Goal: Answer question/provide support: Share knowledge or assist other users

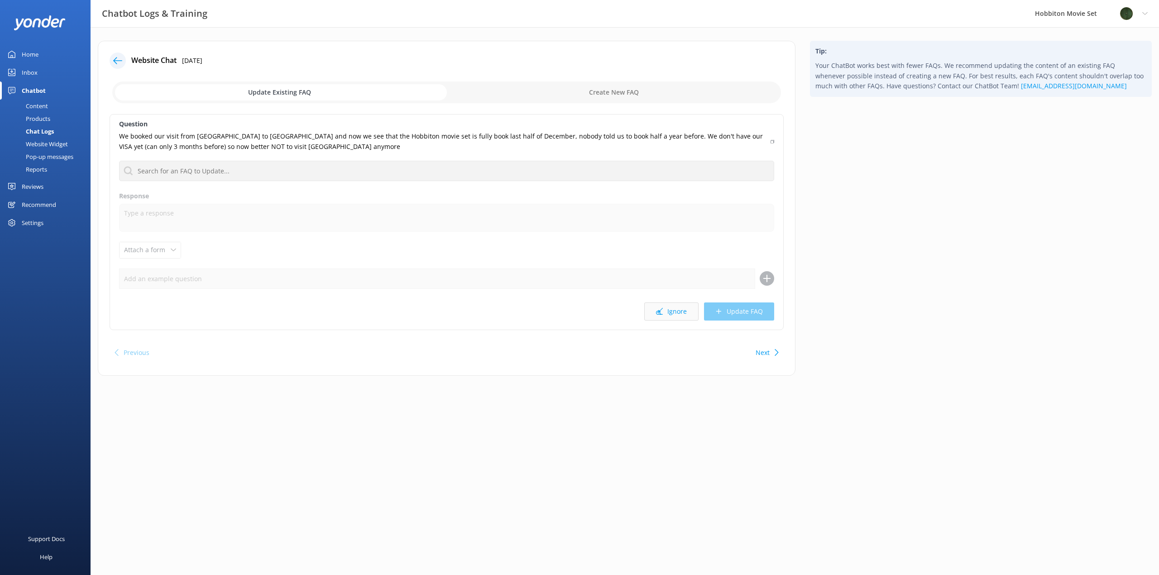
click at [674, 318] on button "Ignore" at bounding box center [671, 312] width 54 height 18
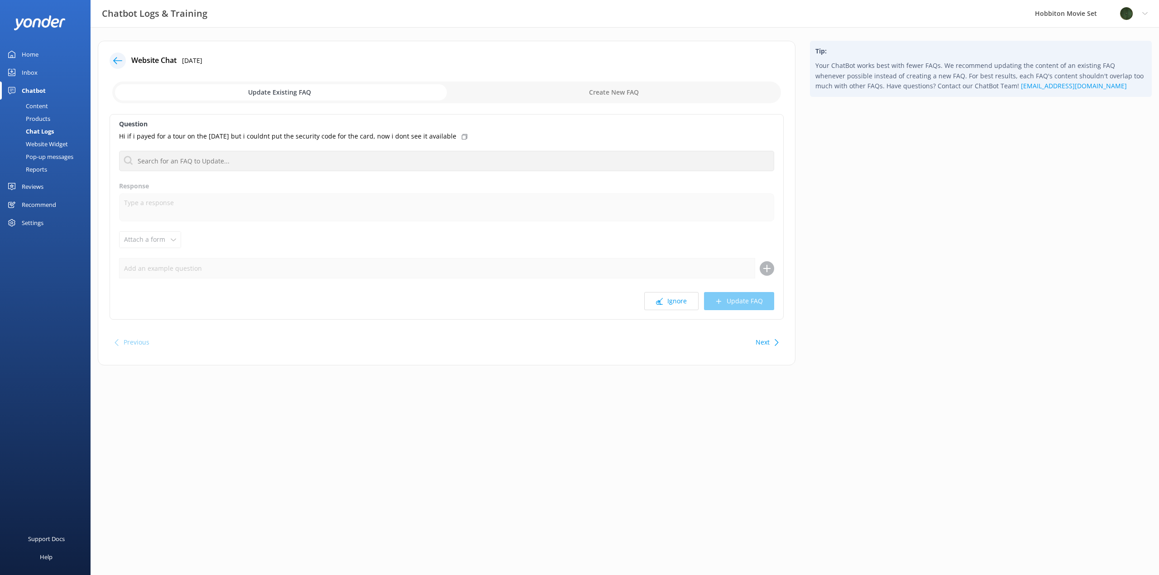
click at [682, 312] on div "Question Hi if i payed for a tour on the [DATE] but i couldnt put the security …" at bounding box center [447, 217] width 674 height 206
click at [683, 303] on button "Ignore" at bounding box center [671, 301] width 54 height 18
click at [673, 304] on button "Ignore" at bounding box center [671, 301] width 54 height 18
click at [677, 303] on button "Ignore" at bounding box center [671, 301] width 54 height 18
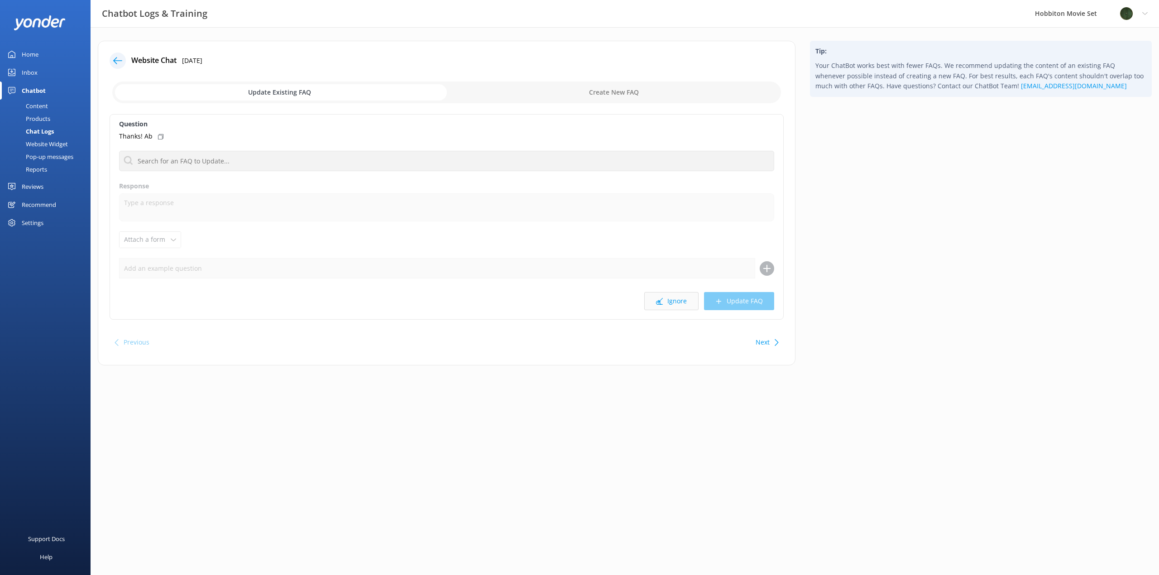
click at [676, 303] on button "Ignore" at bounding box center [671, 301] width 54 height 18
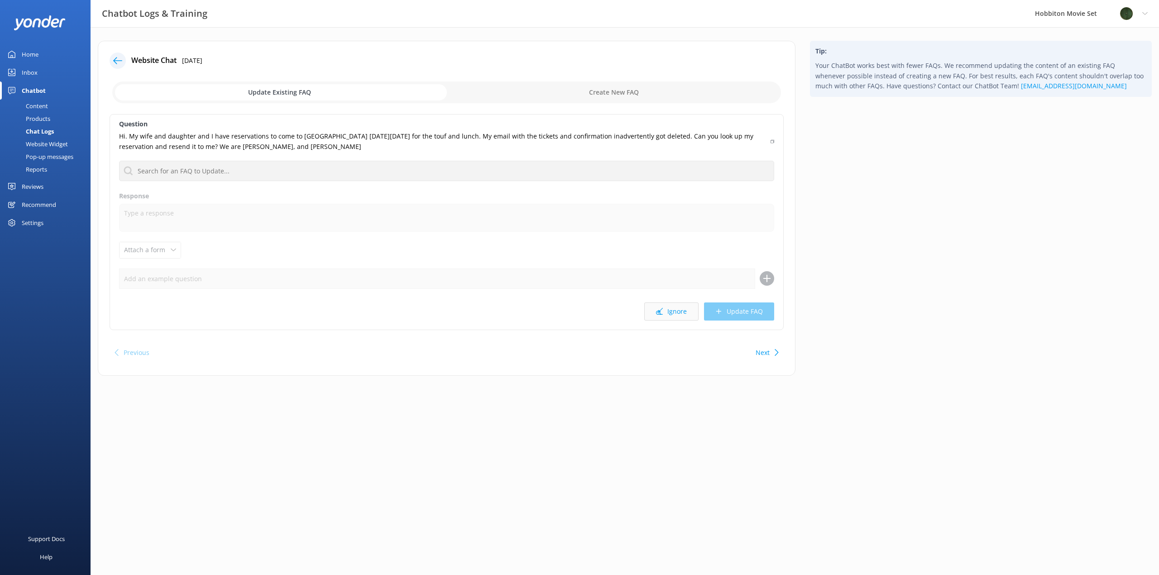
click at [674, 304] on button "Ignore" at bounding box center [671, 312] width 54 height 18
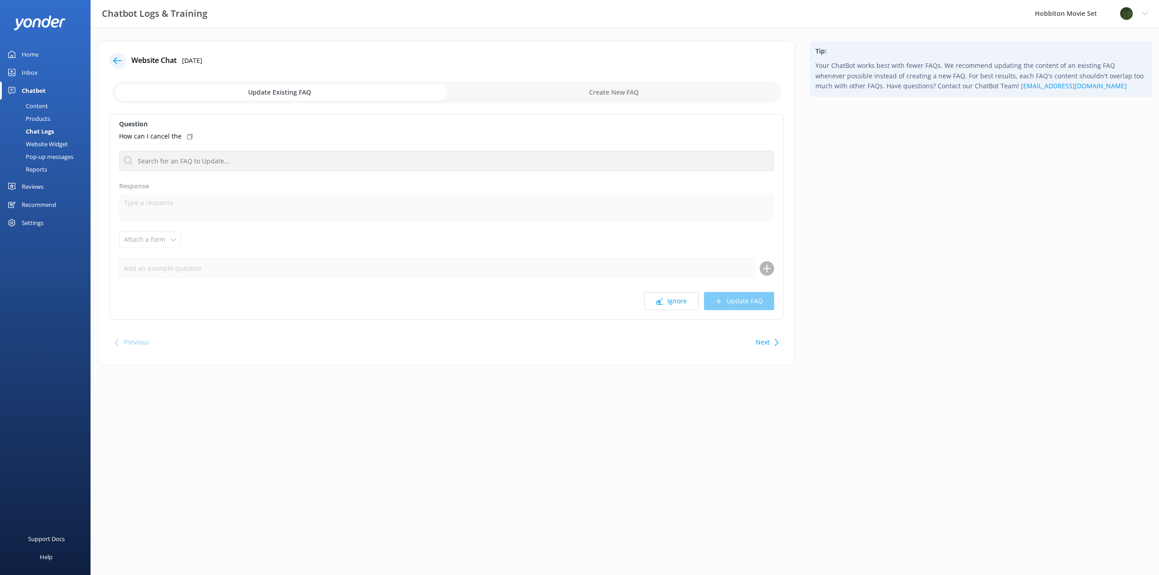
click at [674, 304] on button "Ignore" at bounding box center [671, 301] width 54 height 18
click at [673, 304] on button "Ignore" at bounding box center [671, 301] width 54 height 18
click at [672, 304] on button "Ignore" at bounding box center [671, 301] width 54 height 18
click at [668, 305] on button "Ignore" at bounding box center [671, 301] width 54 height 18
click at [674, 304] on button "Ignore" at bounding box center [671, 301] width 54 height 18
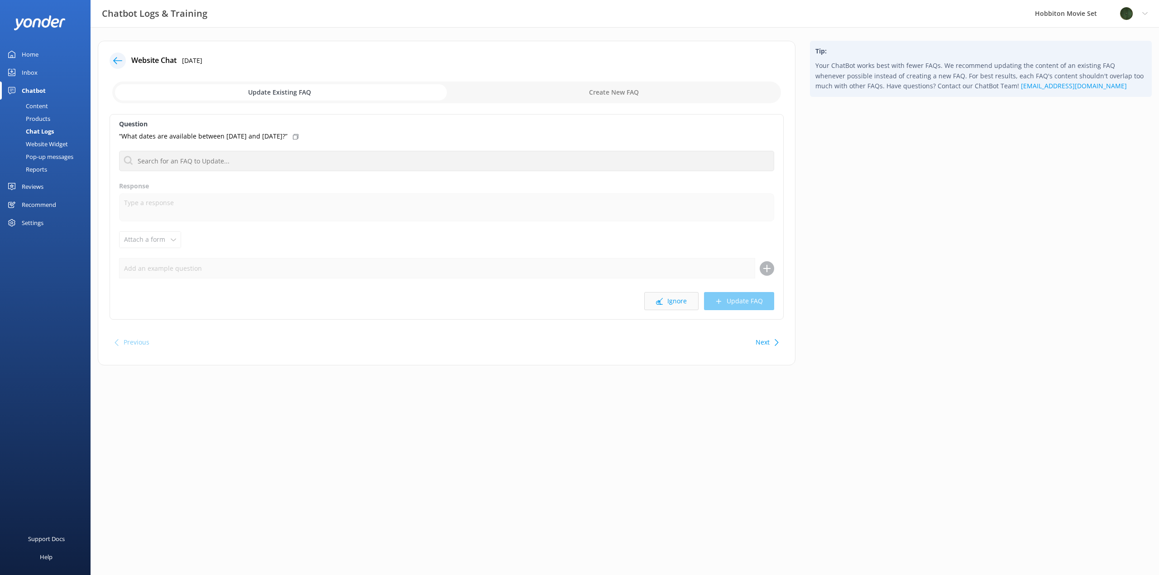
click at [672, 304] on button "Ignore" at bounding box center [671, 301] width 54 height 18
click at [679, 303] on button "Ignore" at bounding box center [671, 301] width 54 height 18
click at [678, 303] on button "Ignore" at bounding box center [671, 301] width 54 height 18
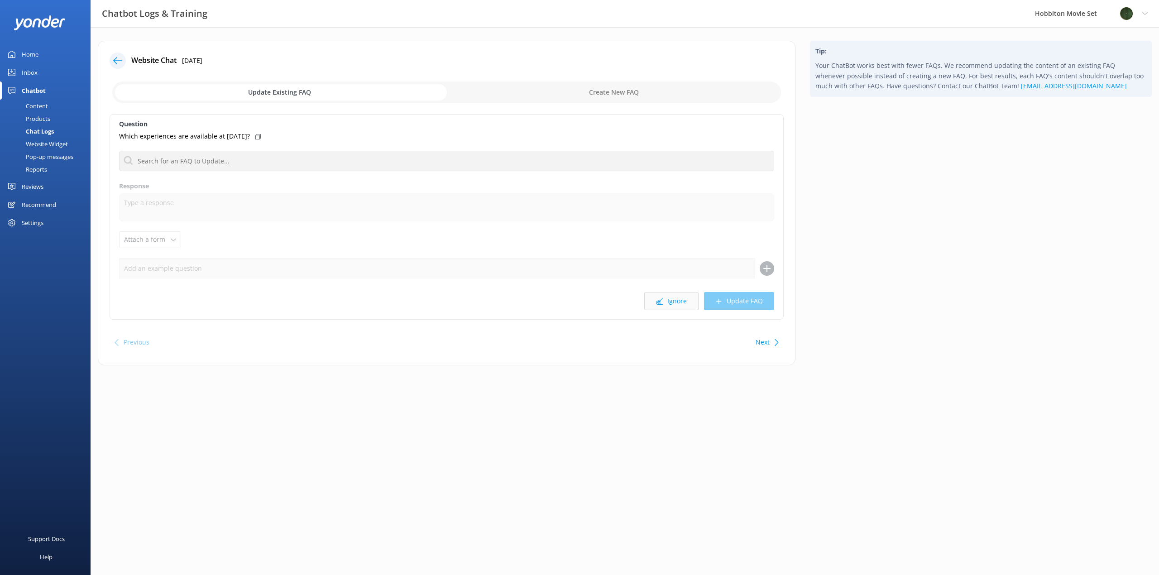
click at [676, 303] on button "Ignore" at bounding box center [671, 301] width 54 height 18
click at [674, 303] on button "Ignore" at bounding box center [671, 301] width 54 height 18
click at [676, 303] on button "Ignore" at bounding box center [671, 301] width 54 height 18
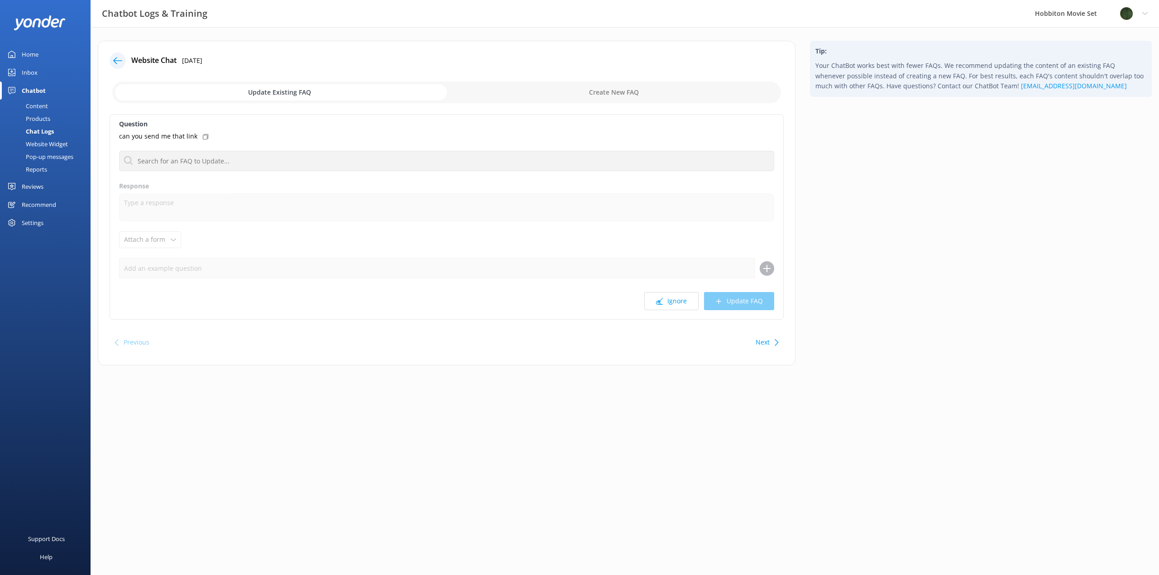
click at [676, 303] on button "Ignore" at bounding box center [671, 301] width 54 height 18
click at [675, 303] on button "Ignore" at bounding box center [671, 301] width 54 height 18
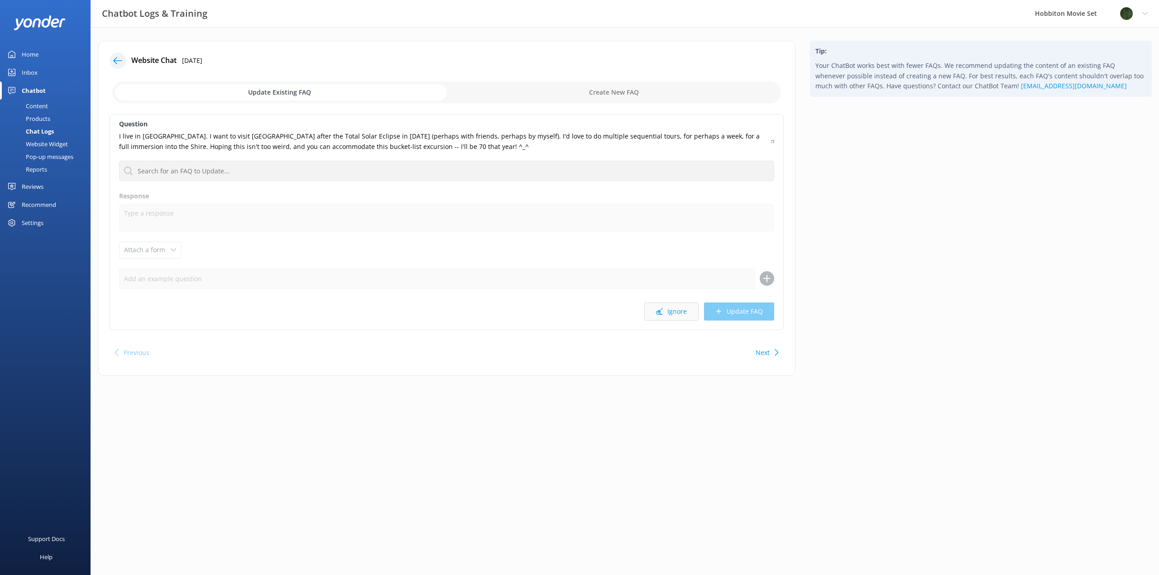
click at [674, 313] on button "Ignore" at bounding box center [671, 312] width 54 height 18
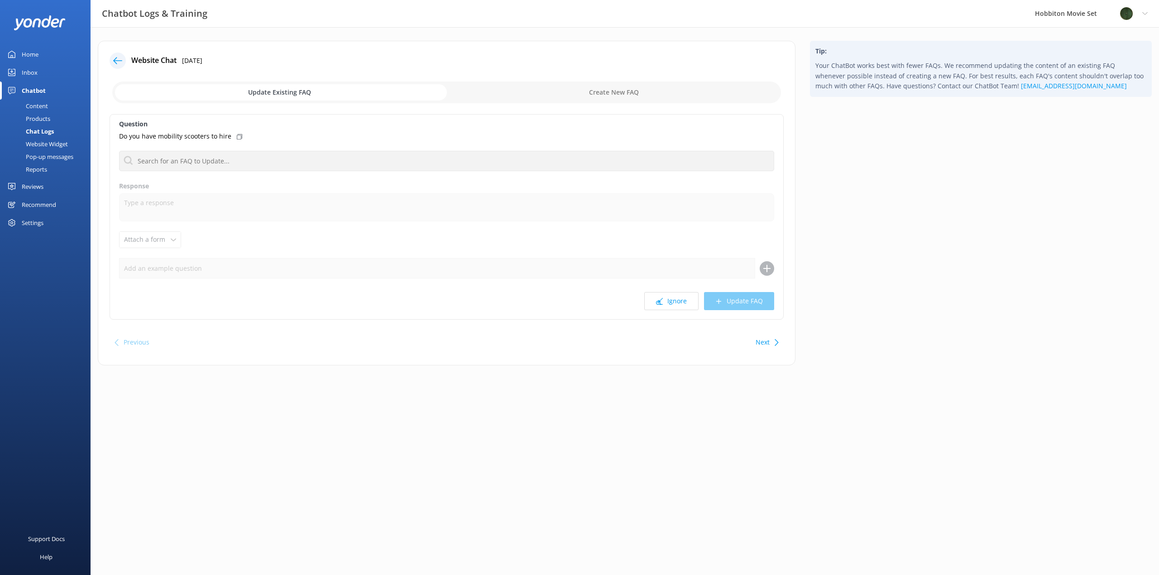
click at [675, 313] on div "Question Do you have mobility scooters to hire What should I wear What should I…" at bounding box center [447, 217] width 674 height 206
click at [683, 306] on button "Ignore" at bounding box center [671, 301] width 54 height 18
click at [683, 305] on button "Ignore" at bounding box center [671, 301] width 54 height 18
click at [684, 304] on button "Ignore" at bounding box center [671, 301] width 54 height 18
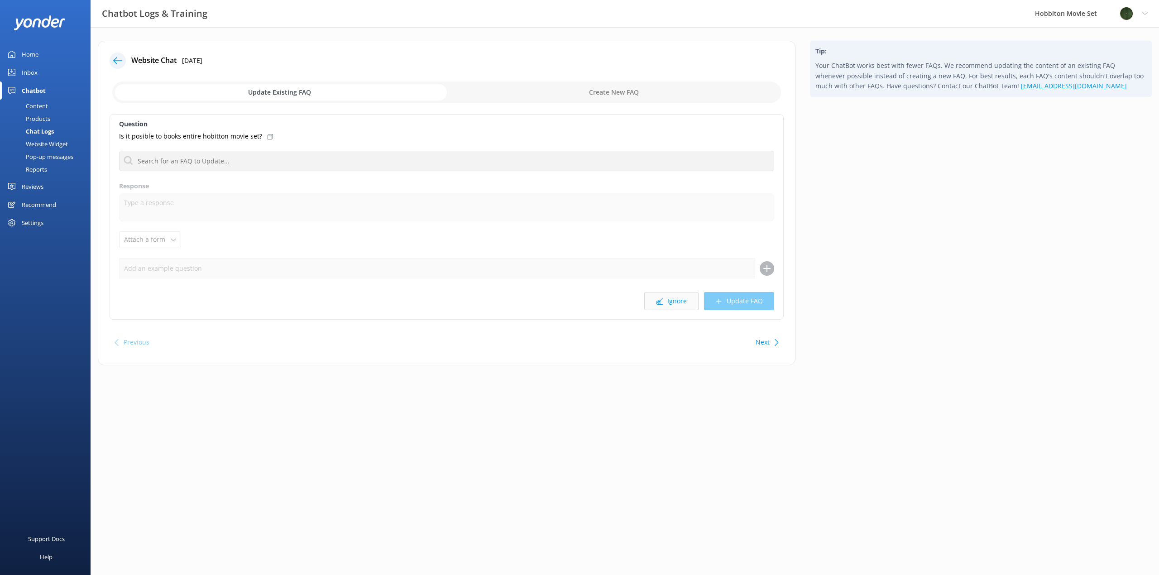
click at [682, 304] on button "Ignore" at bounding box center [671, 301] width 54 height 18
click at [680, 305] on button "Ignore" at bounding box center [671, 301] width 54 height 18
click at [680, 304] on button "Ignore" at bounding box center [671, 301] width 54 height 18
click at [679, 304] on button "Ignore" at bounding box center [671, 301] width 54 height 18
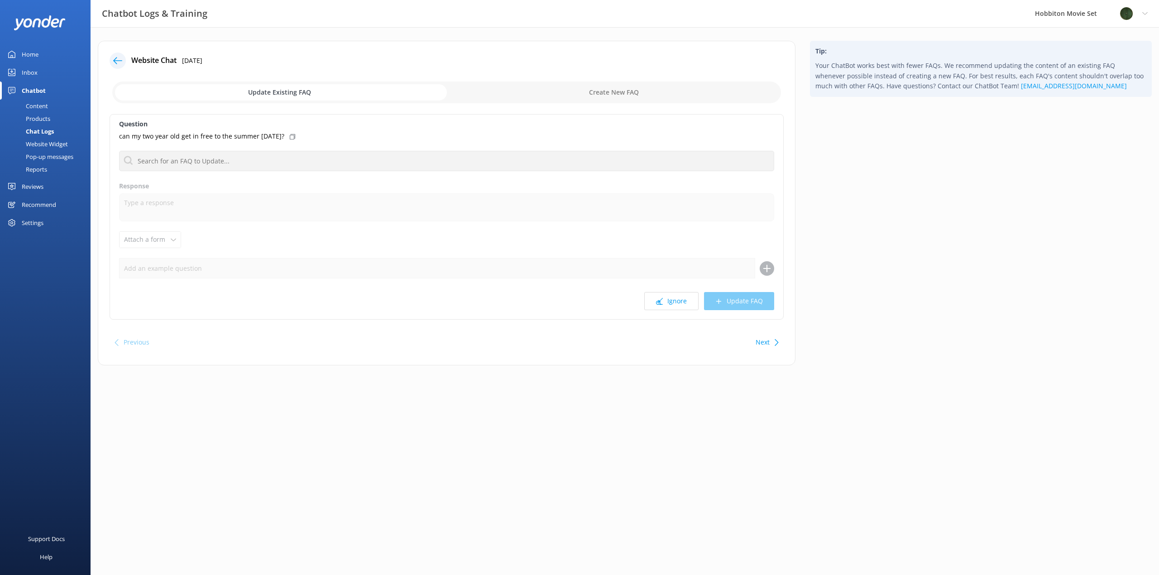
click at [677, 305] on button "Ignore" at bounding box center [671, 301] width 54 height 18
click at [678, 305] on button "Ignore" at bounding box center [671, 301] width 54 height 18
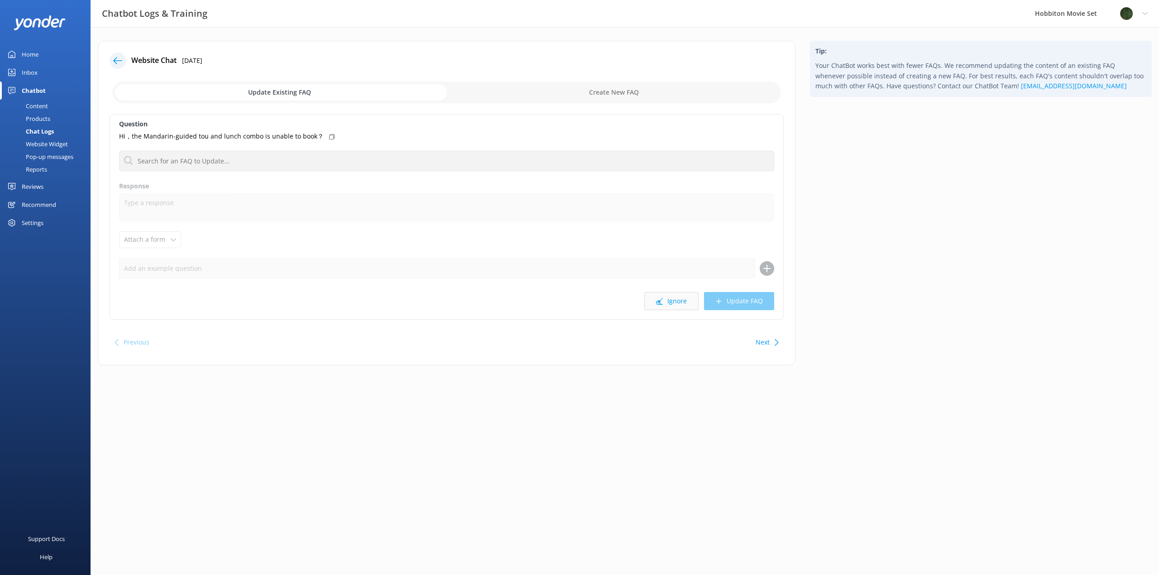
click at [677, 304] on button "Ignore" at bounding box center [671, 301] width 54 height 18
click at [676, 303] on button "Ignore" at bounding box center [671, 301] width 54 height 18
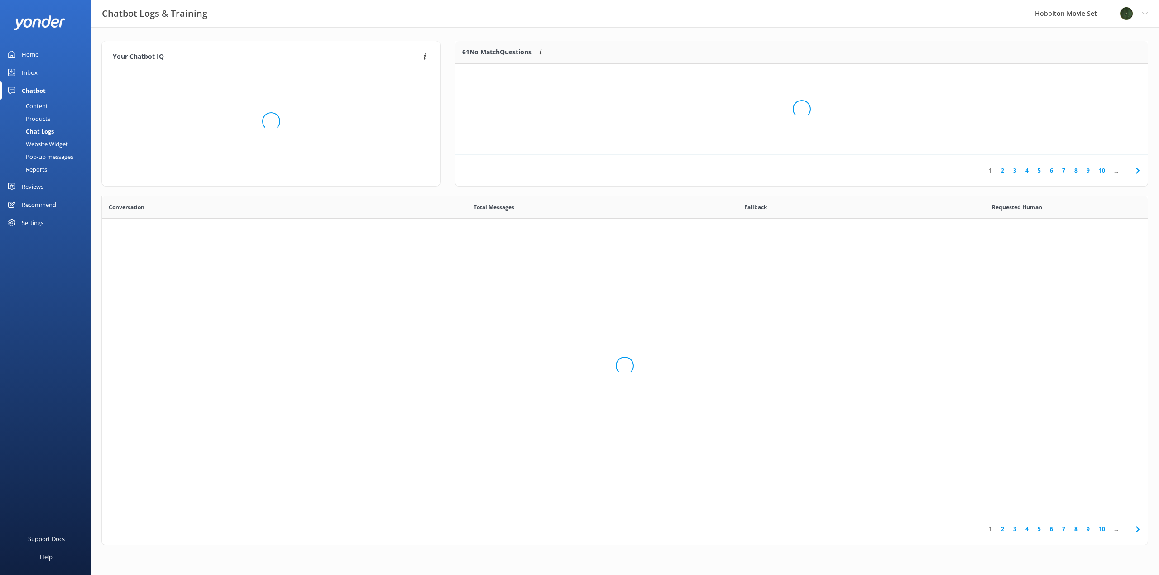
scroll to position [311, 1039]
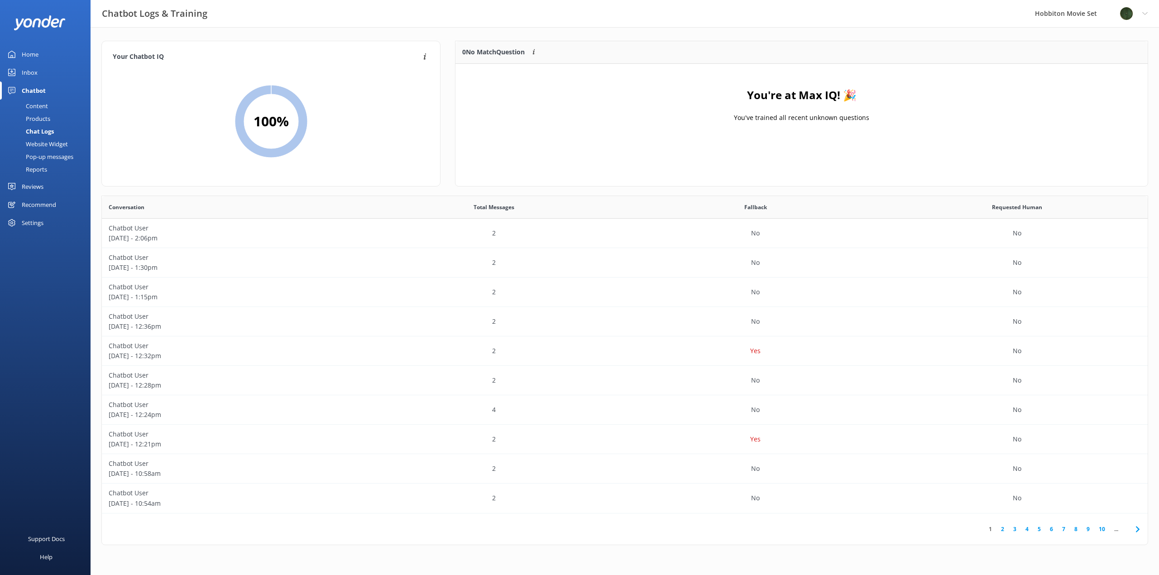
click at [38, 74] on link "Inbox" at bounding box center [45, 72] width 91 height 18
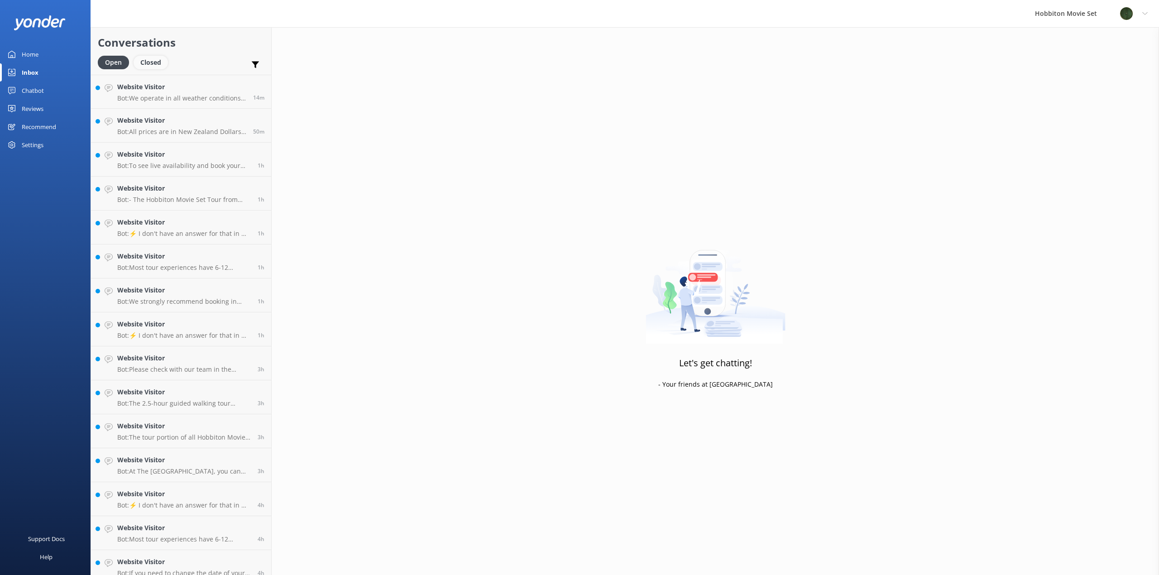
click at [164, 67] on div "Closed" at bounding box center [151, 63] width 34 height 14
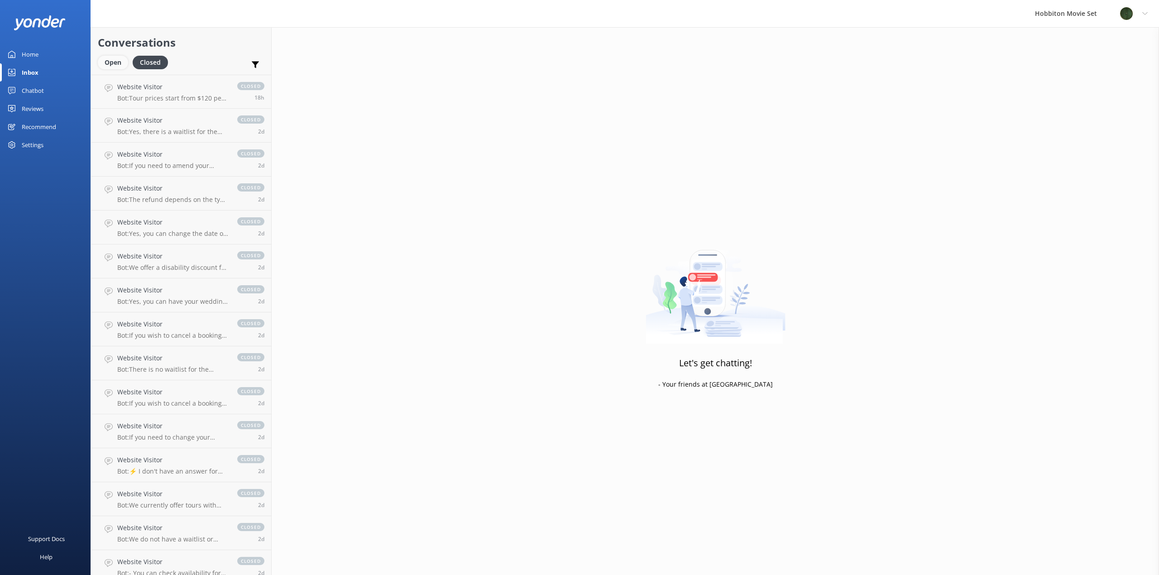
click at [115, 64] on div "Open" at bounding box center [113, 63] width 30 height 14
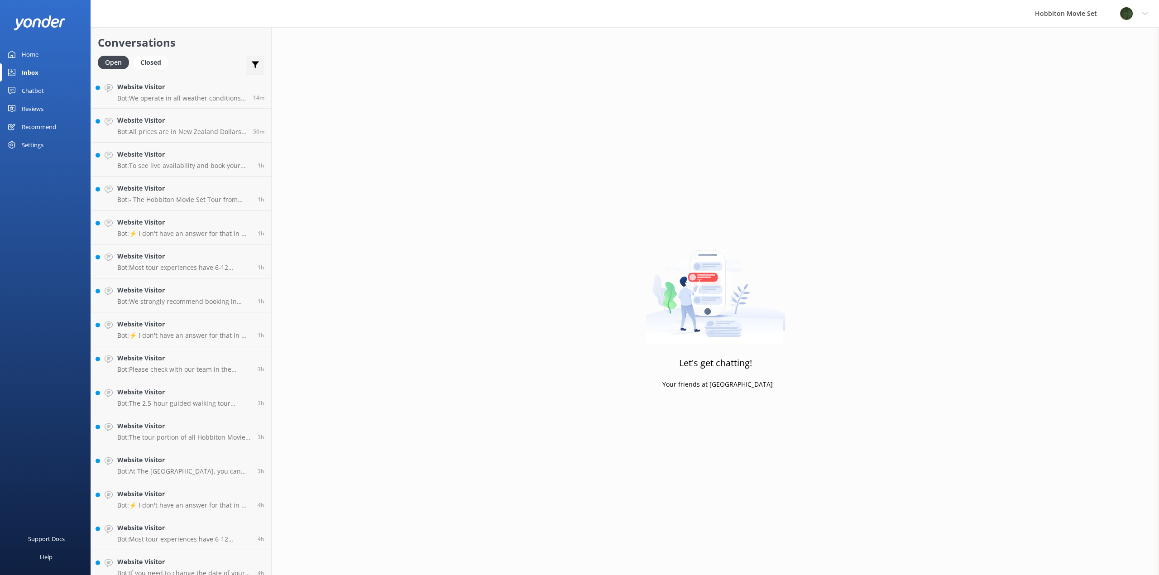
click at [258, 59] on div "Important Converted Assigned to me Unassigned" at bounding box center [255, 67] width 18 height 22
click at [255, 68] on icon at bounding box center [255, 64] width 9 height 9
click at [204, 89] on label "Important" at bounding box center [223, 85] width 81 height 10
click at [192, 89] on input "Important" at bounding box center [187, 85] width 9 height 9
checkbox input "true"
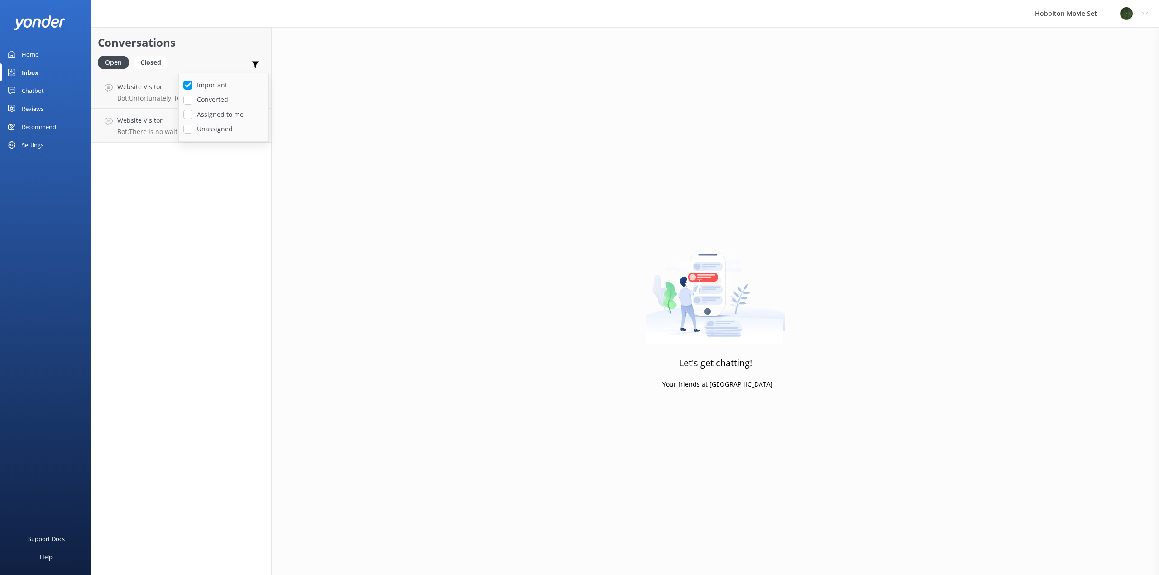
drag, startPoint x: 232, startPoint y: 43, endPoint x: 211, endPoint y: 55, distance: 24.3
click at [232, 43] on h2 "Conversations" at bounding box center [181, 42] width 167 height 17
click at [179, 89] on h4 "Website Visitor" at bounding box center [184, 87] width 134 height 10
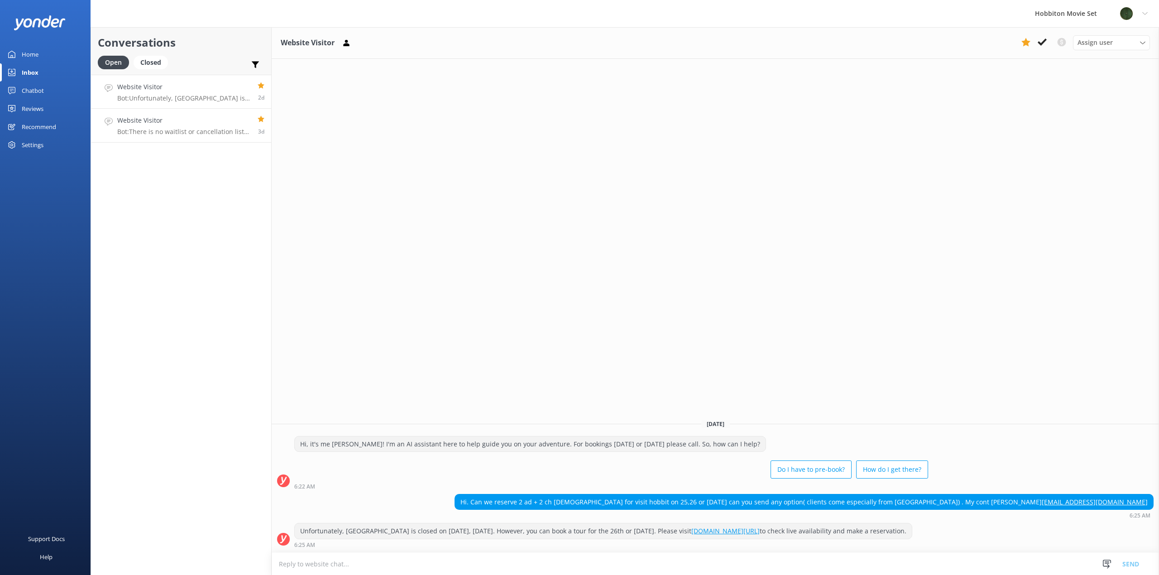
click at [187, 119] on h4 "Website Visitor" at bounding box center [184, 120] width 134 height 10
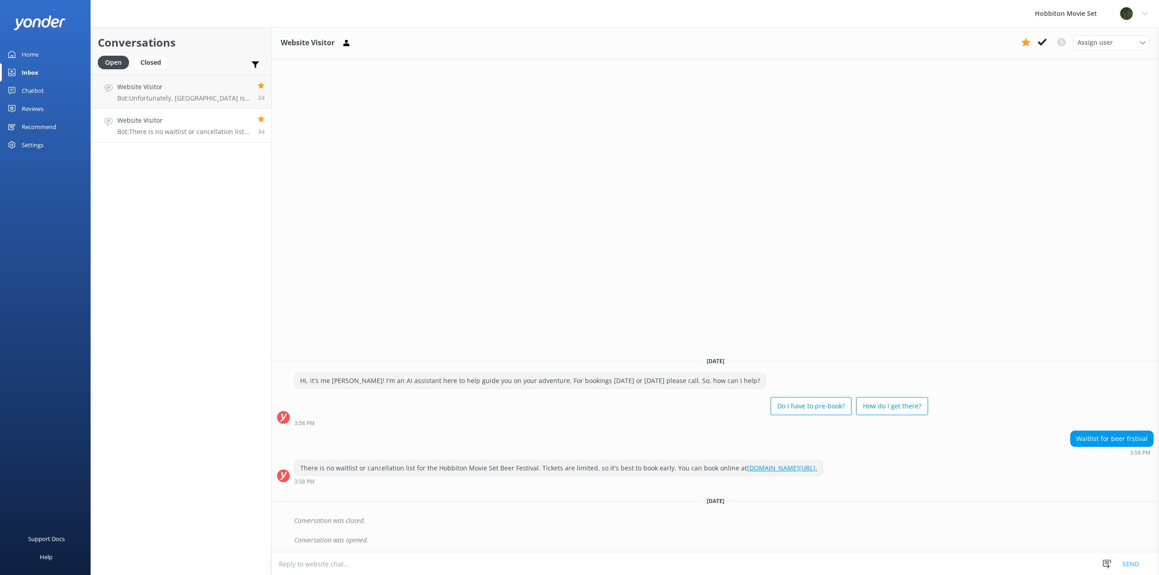
click at [40, 93] on div "Chatbot" at bounding box center [33, 91] width 22 height 18
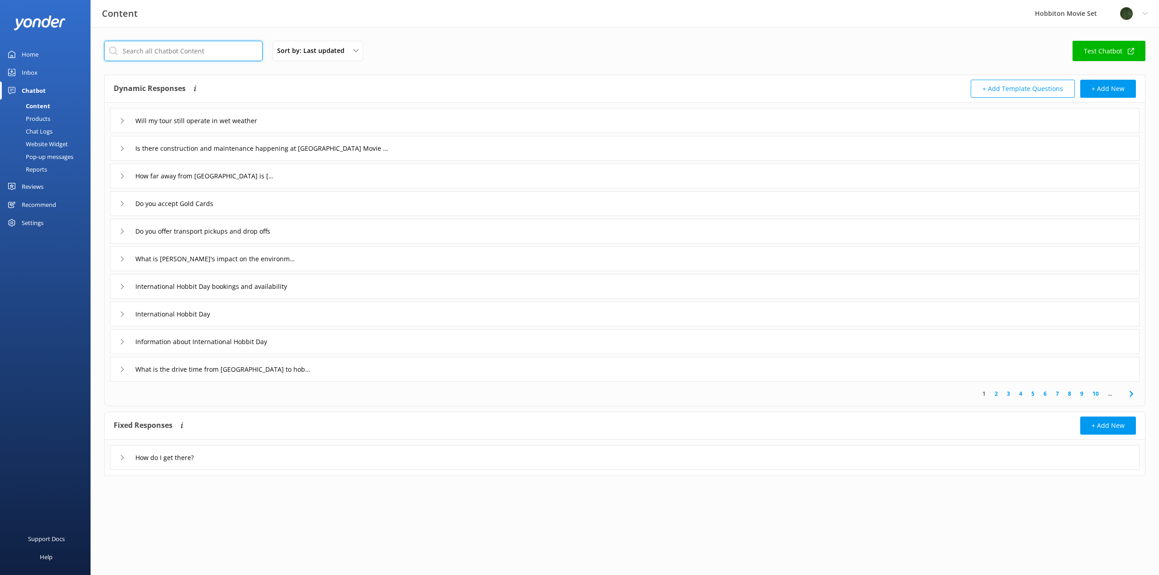
click at [174, 45] on input "text" at bounding box center [183, 51] width 159 height 20
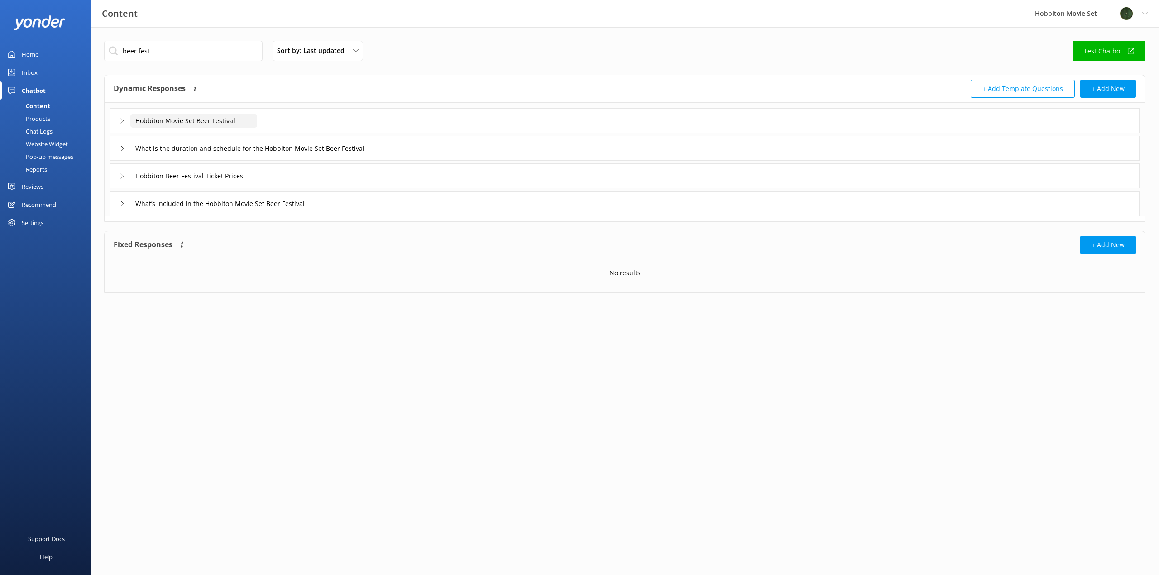
click at [217, 121] on input "Hobbiton Movie Set Beer Festival" at bounding box center [193, 121] width 127 height 14
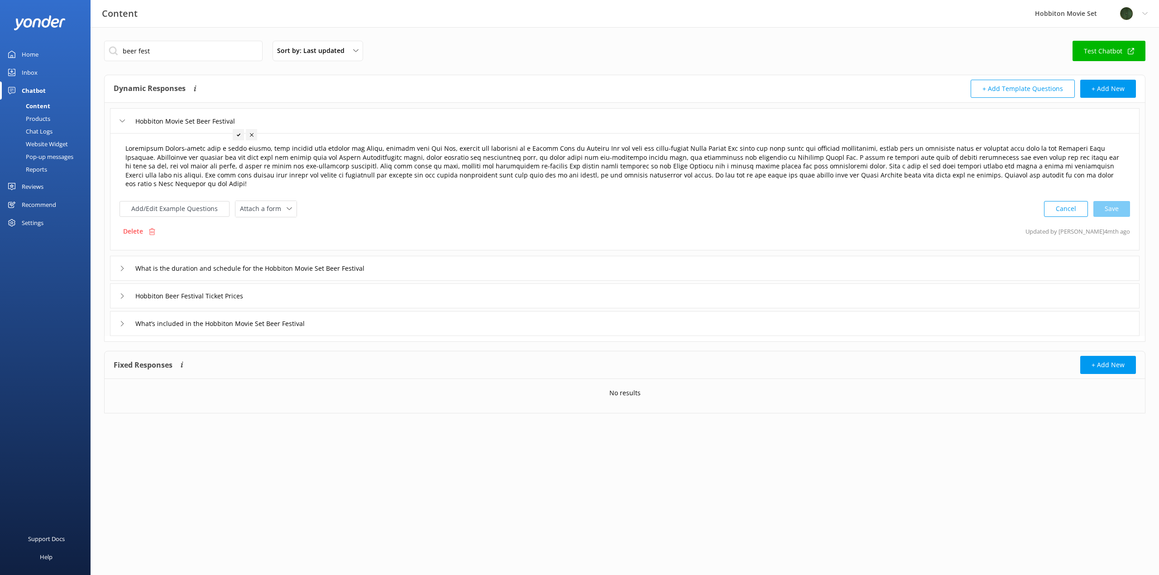
click at [717, 170] on textarea at bounding box center [624, 166] width 1009 height 55
drag, startPoint x: 156, startPoint y: 46, endPoint x: 66, endPoint y: 49, distance: 90.2
click at [67, 49] on div "Content Hobbiton Movie Set Profile Settings Logout Home Inbox Chatbot Content P…" at bounding box center [579, 234] width 1159 height 414
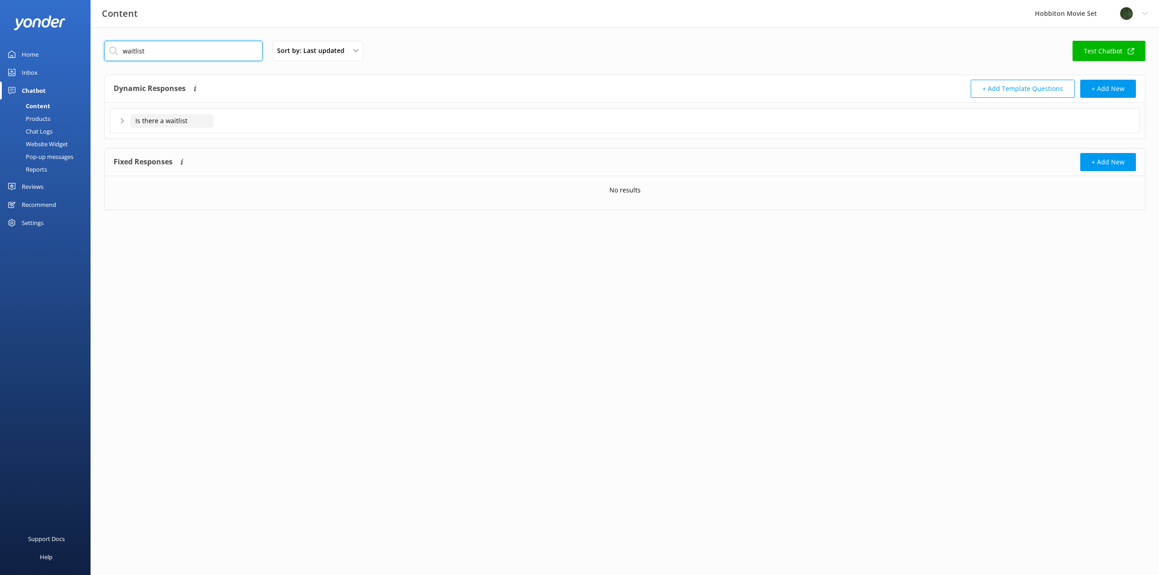
type input "waitlist"
click at [165, 121] on input "Is there a waitlist" at bounding box center [171, 121] width 83 height 14
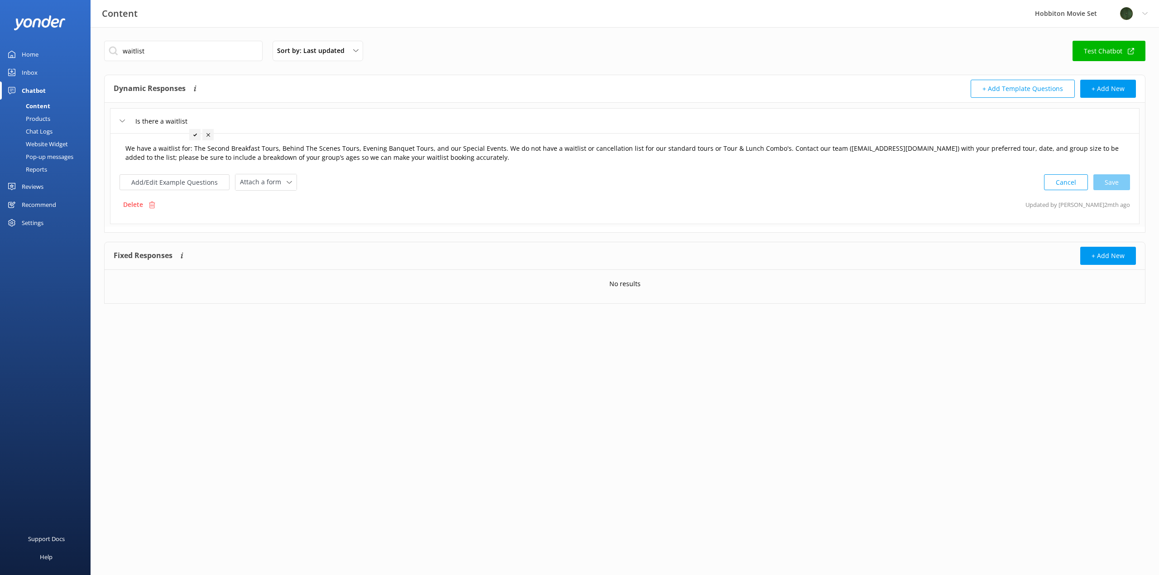
click at [486, 159] on textarea "We have a waitlist for: The Second Breakfast Tours, Behind The Scenes Tours, Ev…" at bounding box center [624, 153] width 1009 height 29
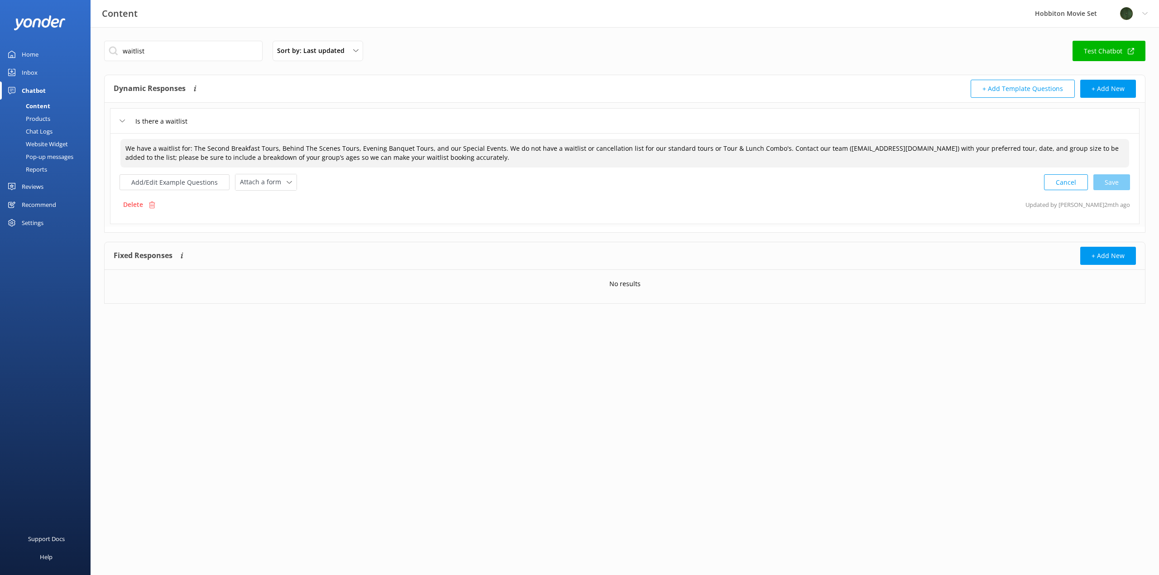
click at [494, 149] on textarea "We have a waitlist for: The Second Breakfast Tours, Behind The Scenes Tours, Ev…" at bounding box center [624, 153] width 1009 height 29
click at [1106, 183] on div "Cancel Save" at bounding box center [1087, 182] width 86 height 17
type textarea "We have a waitlist for: The Second Breakfast Tours, Behind The Scenes Tours, Ev…"
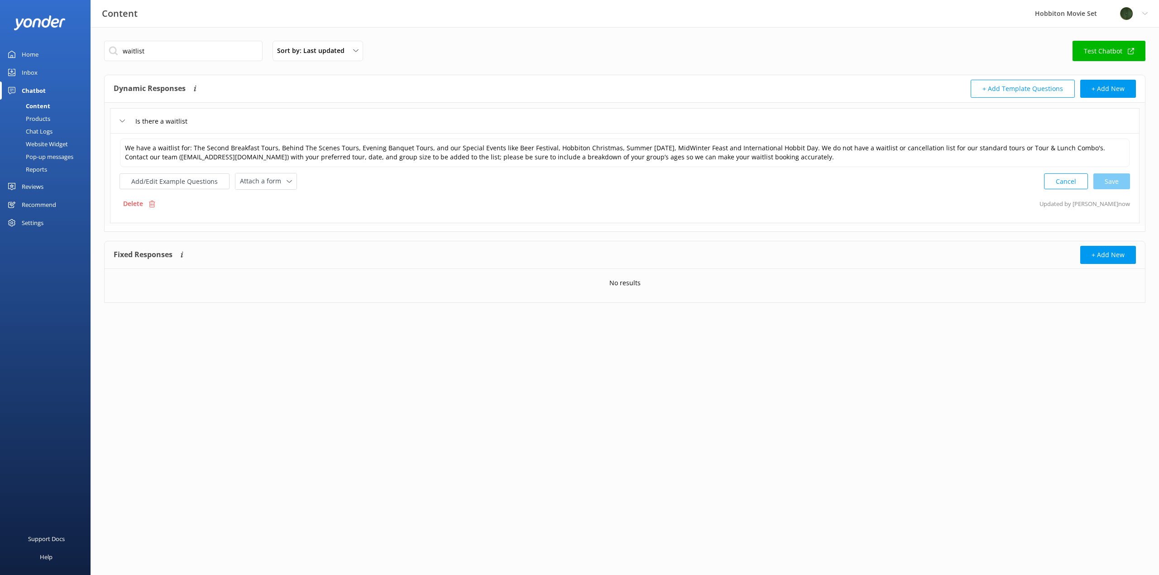
click at [24, 68] on div "Inbox" at bounding box center [30, 72] width 16 height 18
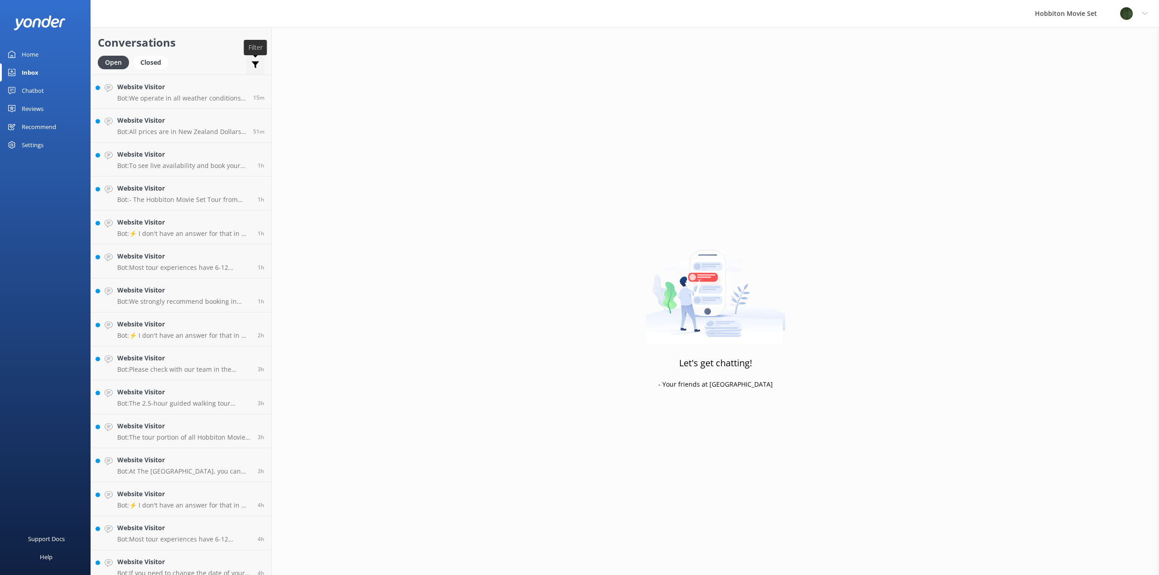
click at [253, 66] on icon at bounding box center [255, 64] width 9 height 9
click at [229, 87] on label "Important" at bounding box center [223, 85] width 81 height 10
click at [192, 87] on input "Important" at bounding box center [187, 85] width 9 height 9
checkbox input "true"
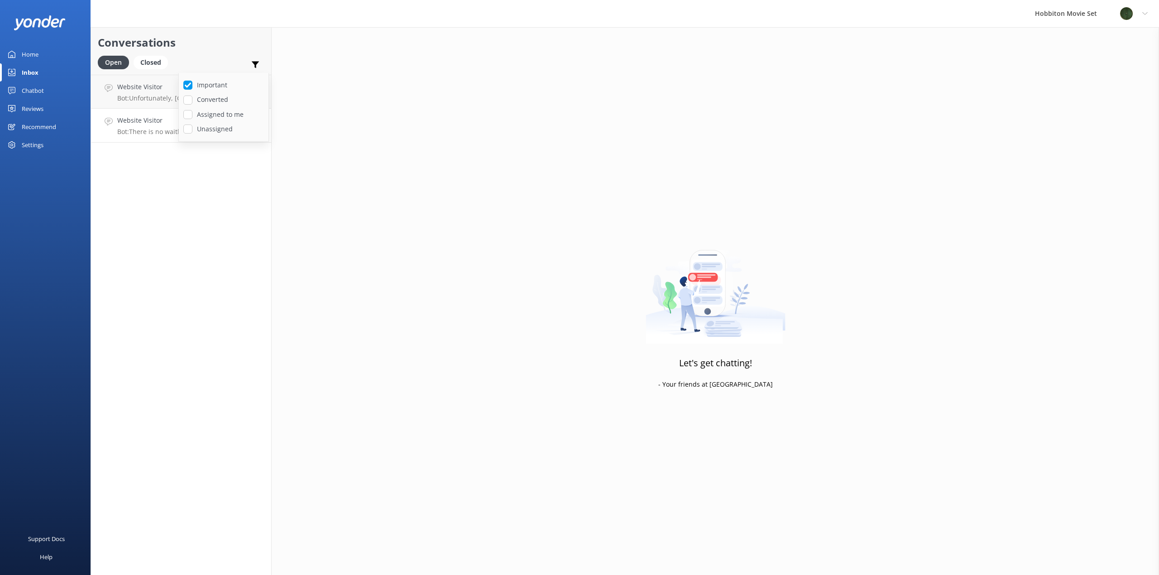
click at [150, 120] on h4 "Website Visitor" at bounding box center [184, 120] width 134 height 10
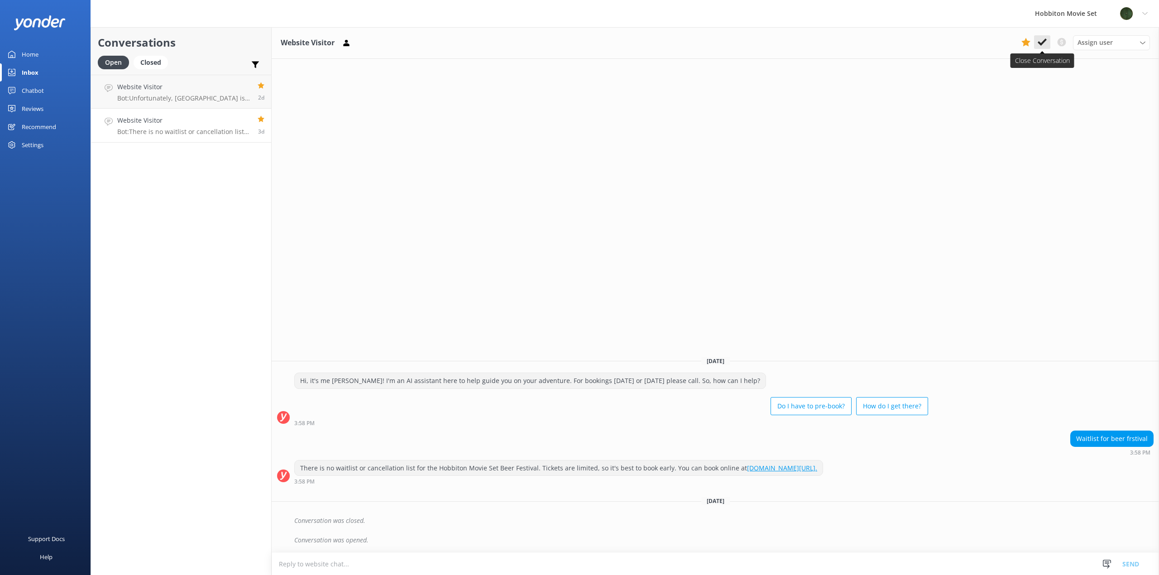
click at [1049, 44] on button at bounding box center [1042, 42] width 16 height 14
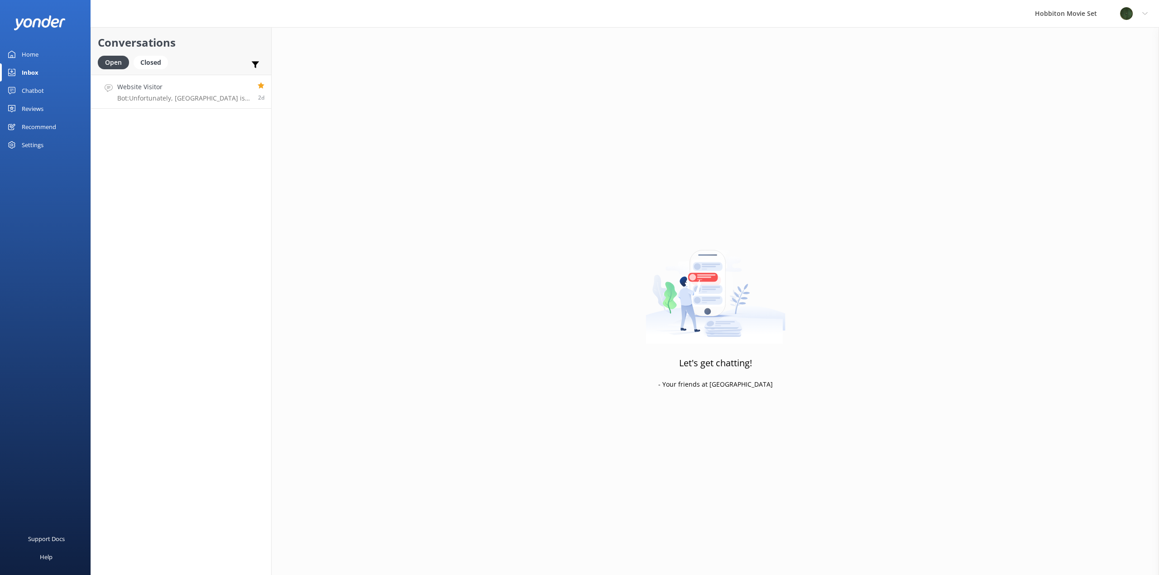
click at [222, 90] on h4 "Website Visitor" at bounding box center [184, 87] width 134 height 10
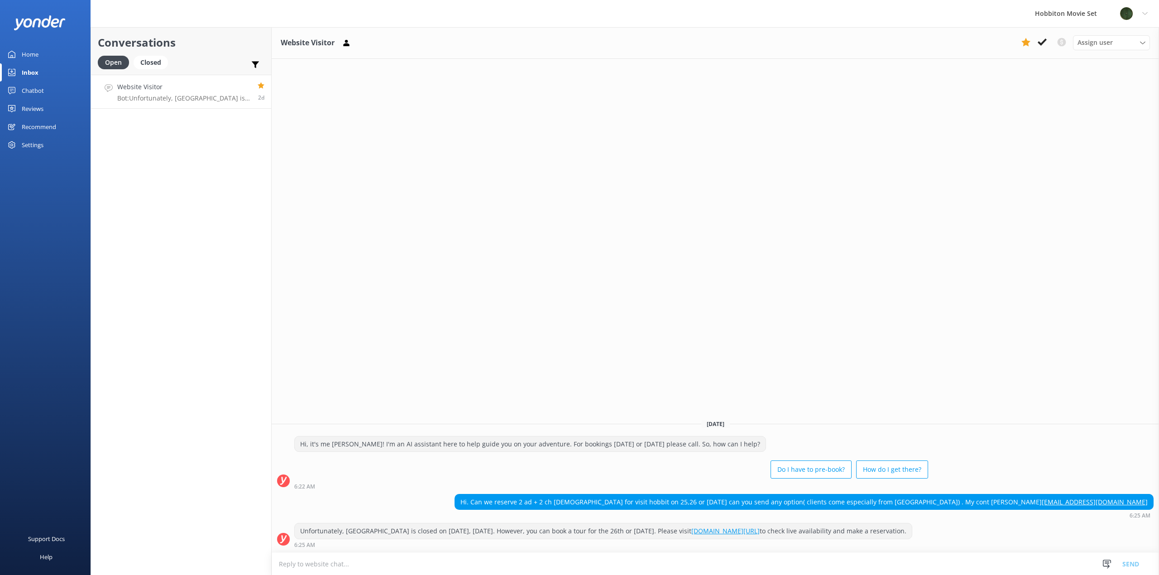
click at [42, 90] on div "Chatbot" at bounding box center [33, 91] width 22 height 18
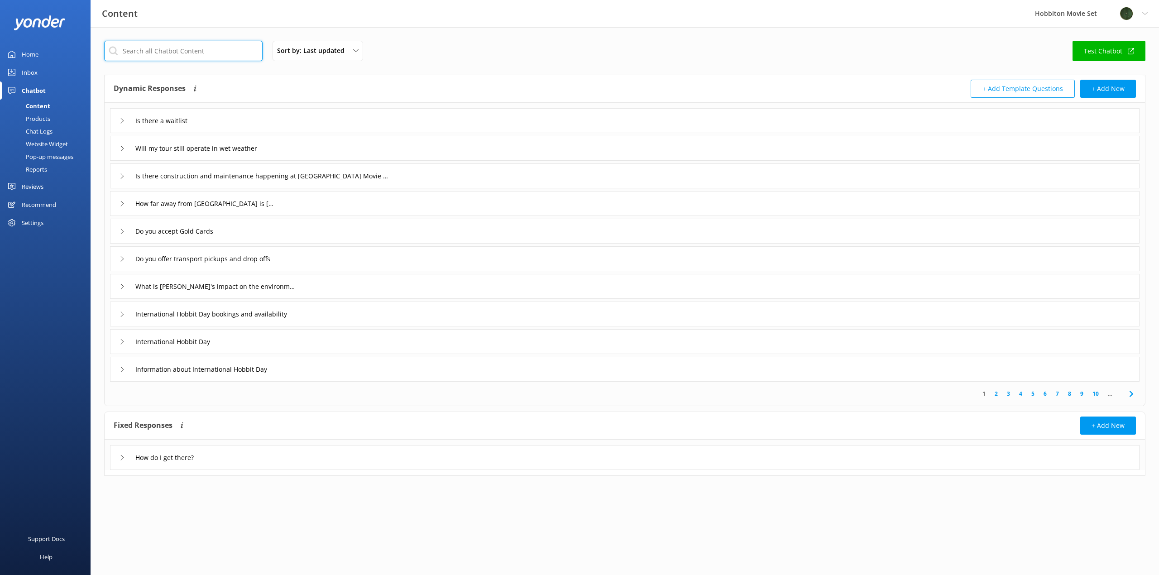
click at [163, 54] on input "text" at bounding box center [183, 51] width 159 height 20
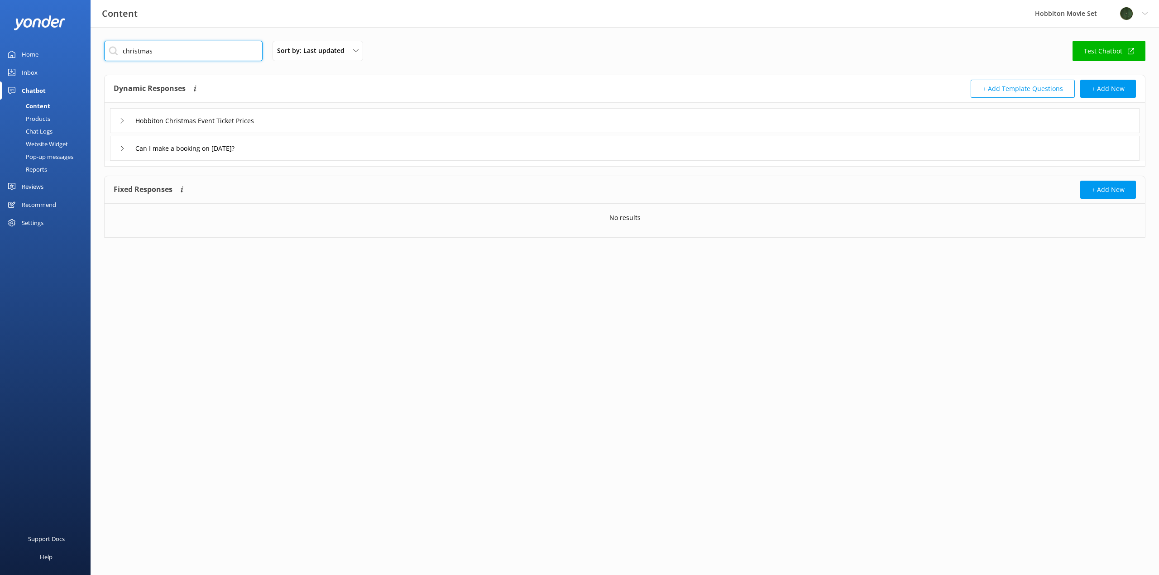
type input "christmas"
click at [288, 149] on div "Can I make a booking on [DATE]?" at bounding box center [625, 148] width 1030 height 25
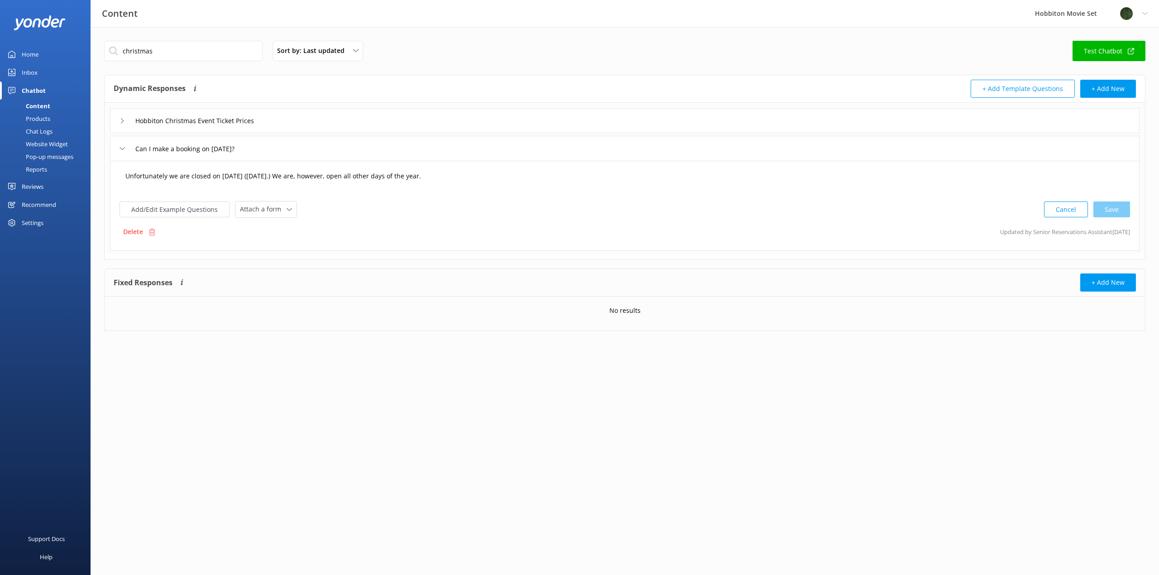
click at [383, 178] on textarea "Unfortunately we are closed on [DATE] ([DATE].) We are, however, open all other…" at bounding box center [624, 181] width 1009 height 28
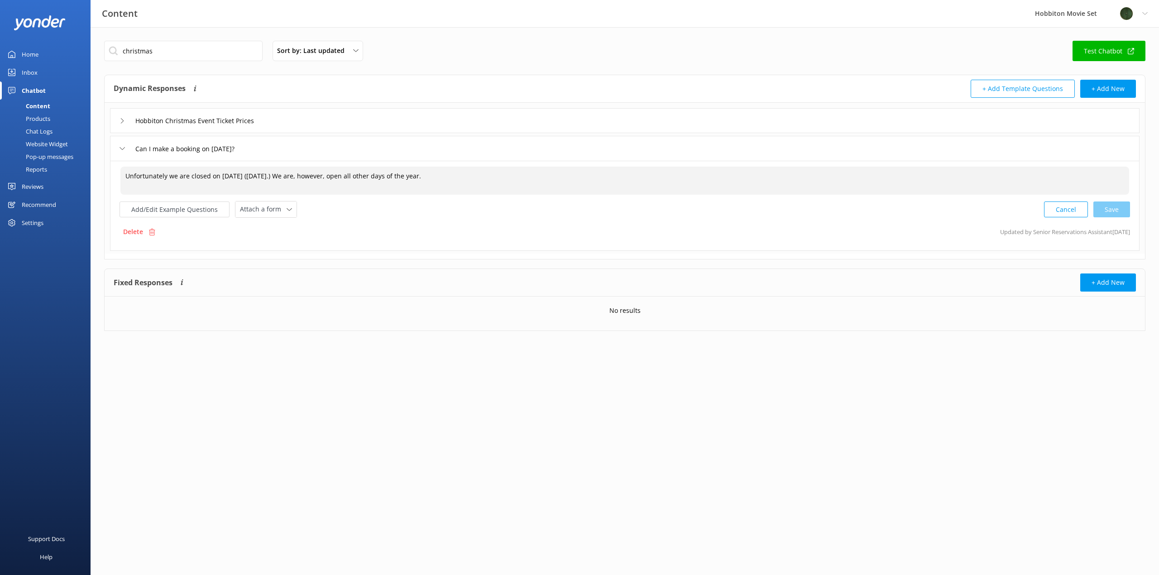
click at [507, 175] on textarea "Unfortunately we are closed on [DATE] ([DATE].) We are, however, open all other…" at bounding box center [624, 181] width 1009 height 28
drag, startPoint x: 1106, startPoint y: 208, endPoint x: 1096, endPoint y: 208, distance: 10.0
click at [1106, 208] on div "Cancel Save" at bounding box center [1087, 209] width 86 height 17
click at [459, 177] on textarea "Unfortunately we are closed on [DATE] ([DATE].) We are, however, open all other…" at bounding box center [625, 180] width 1010 height 28
click at [923, 171] on textarea "Unfortunately we are closed on [DATE] ([DATE].) We are, however, open all other…" at bounding box center [625, 180] width 1010 height 28
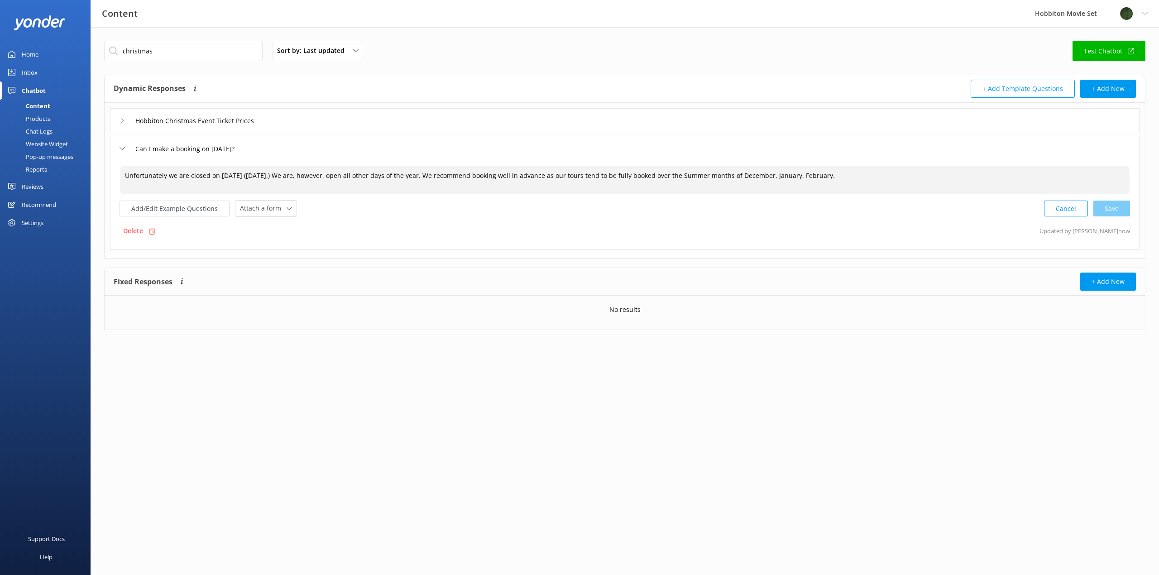
click at [465, 174] on textarea "Unfortunately we are closed on [DATE] ([DATE].) We are, however, open all other…" at bounding box center [625, 180] width 1010 height 28
click at [1106, 206] on div "Cancel Save" at bounding box center [1087, 208] width 86 height 17
type textarea "Unfortunately we are closed on [DATE] ([DATE].) We are, however, open all other…"
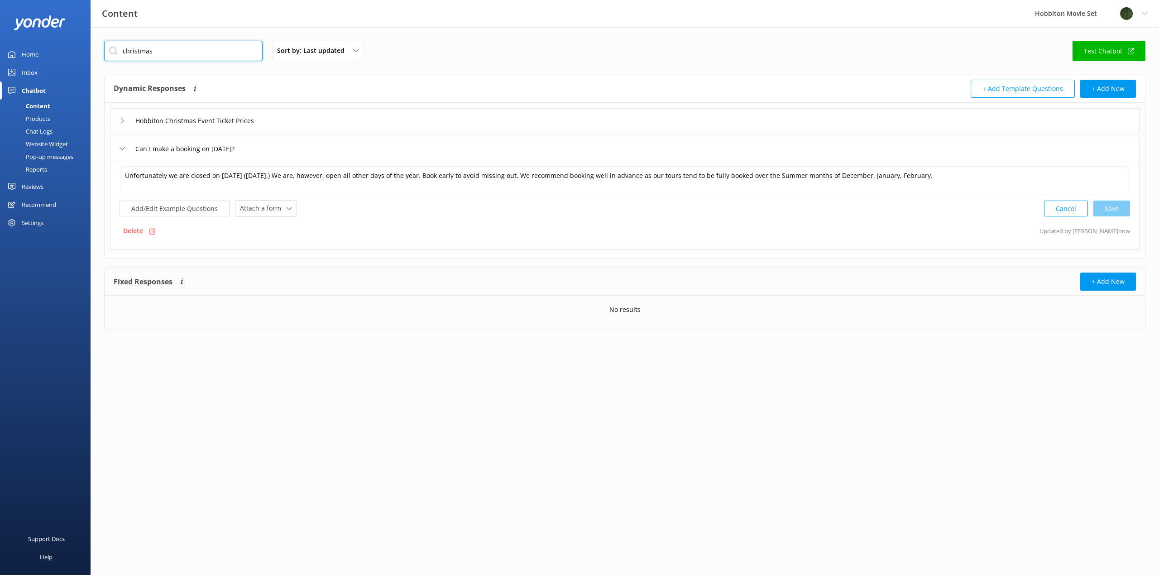
drag, startPoint x: 199, startPoint y: 49, endPoint x: 118, endPoint y: 49, distance: 81.1
click at [118, 49] on input "christmas" at bounding box center [183, 51] width 159 height 20
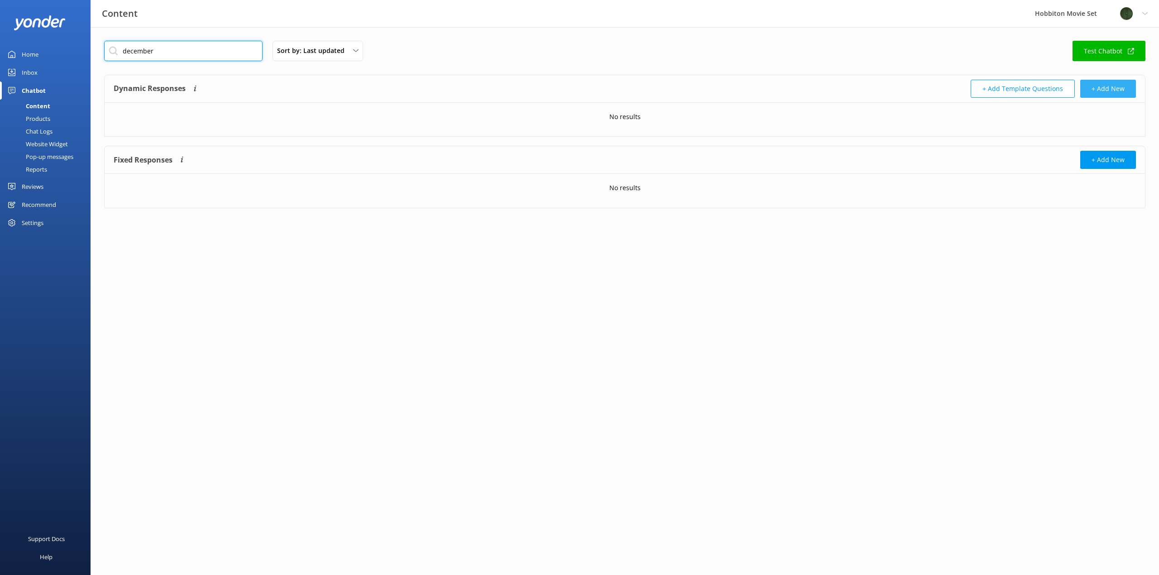
type input "december"
click at [1109, 89] on button "+ Add New" at bounding box center [1109, 89] width 56 height 18
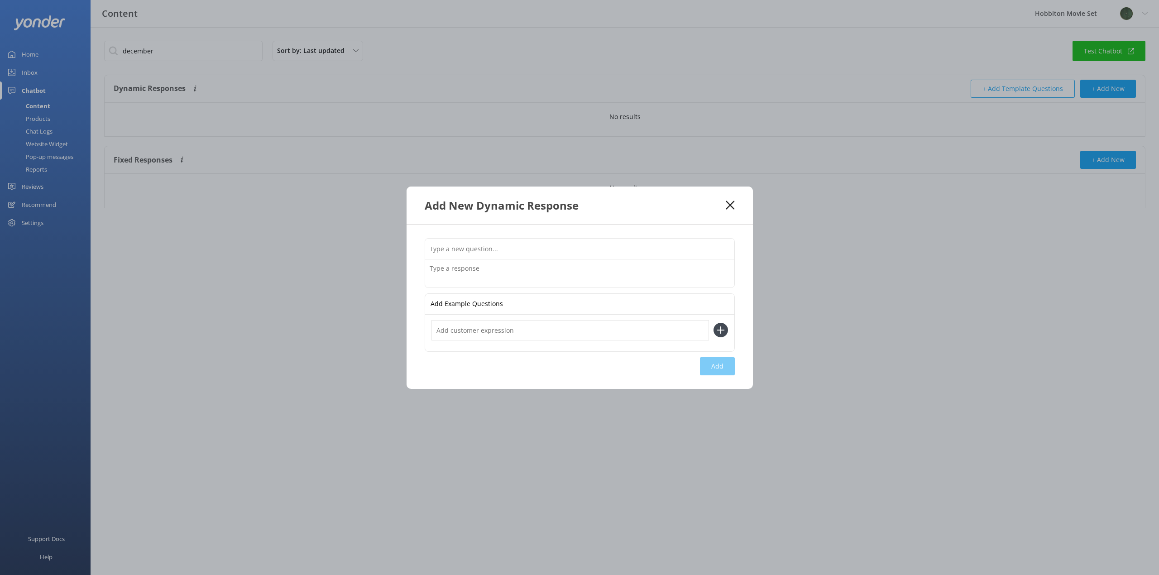
click at [490, 253] on input "text" at bounding box center [579, 249] width 309 height 20
click at [731, 207] on icon at bounding box center [730, 205] width 9 height 9
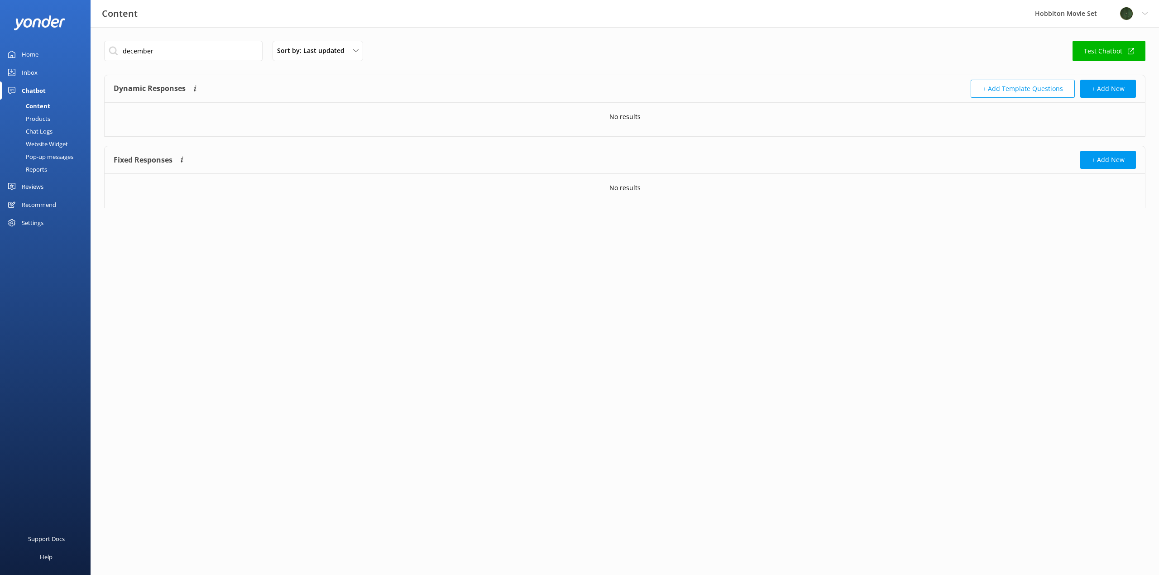
click at [1139, 52] on link "Test Chatbot" at bounding box center [1109, 51] width 73 height 20
